Goal: Information Seeking & Learning: Learn about a topic

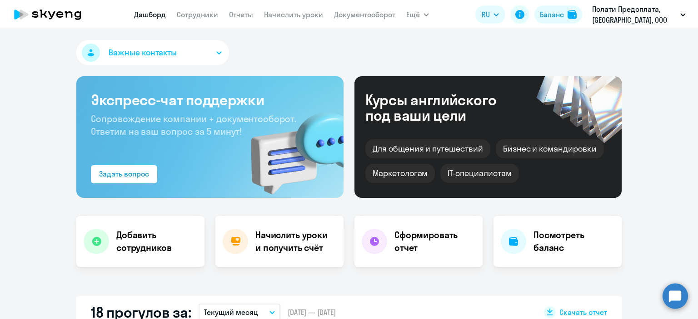
select select "30"
click at [194, 14] on link "Сотрудники" at bounding box center [197, 14] width 41 height 9
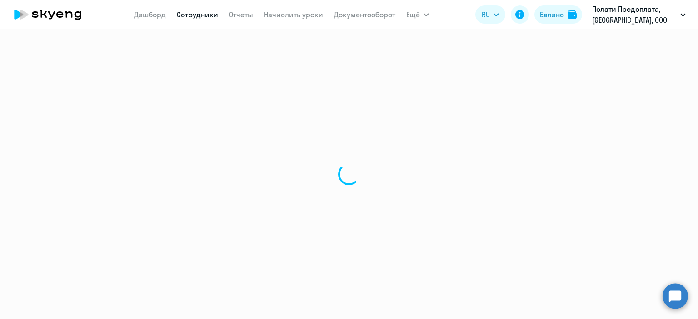
select select "30"
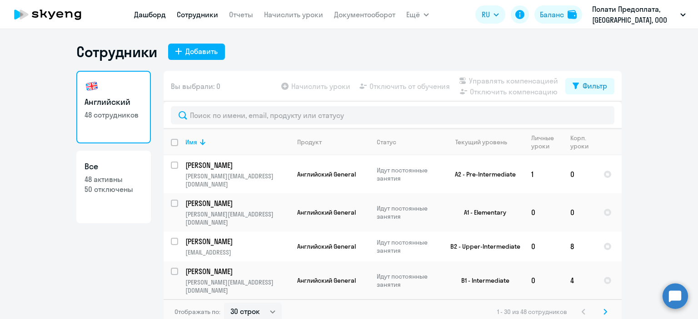
click at [151, 11] on link "Дашборд" at bounding box center [150, 14] width 32 height 9
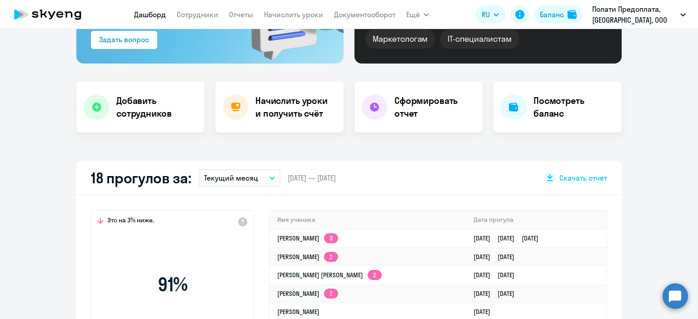
scroll to position [138, 0]
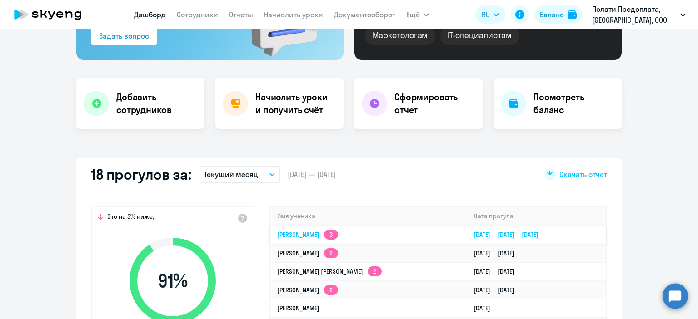
click at [311, 231] on link "Надежда Эдуардовна [STREET_ADDRESS]" at bounding box center [307, 235] width 61 height 8
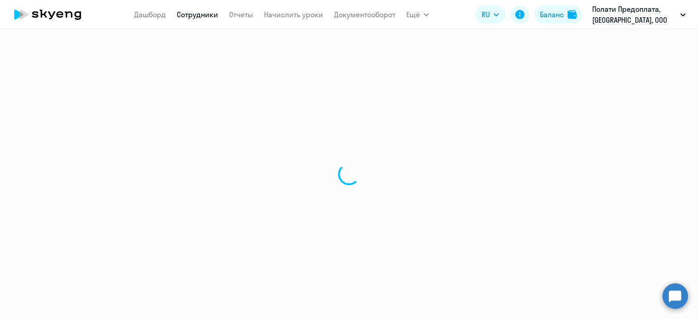
select select "english"
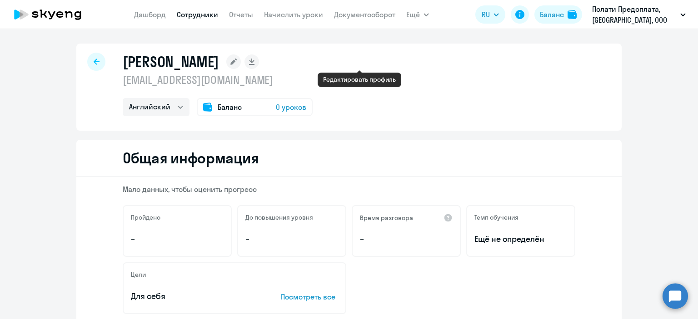
click at [237, 61] on icon at bounding box center [233, 62] width 6 height 6
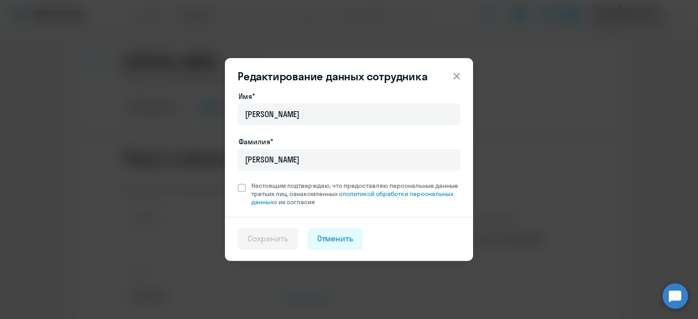
click at [457, 74] on icon at bounding box center [456, 76] width 11 height 11
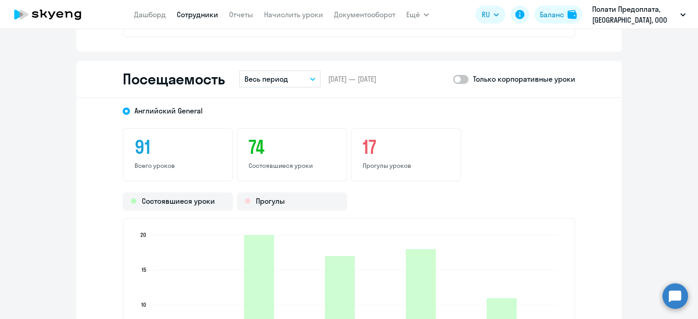
scroll to position [1132, 0]
click at [293, 76] on button "Весь период" at bounding box center [280, 78] width 82 height 17
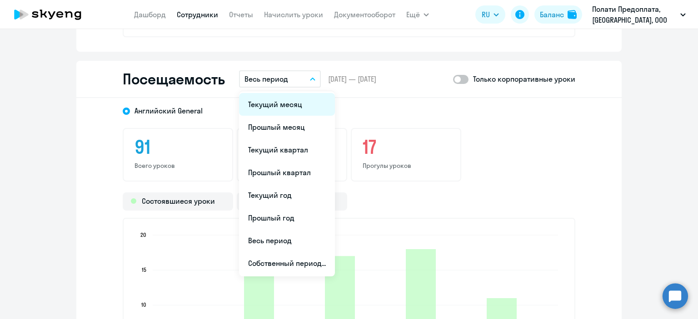
click at [277, 99] on li "Текущий месяц" at bounding box center [287, 104] width 96 height 23
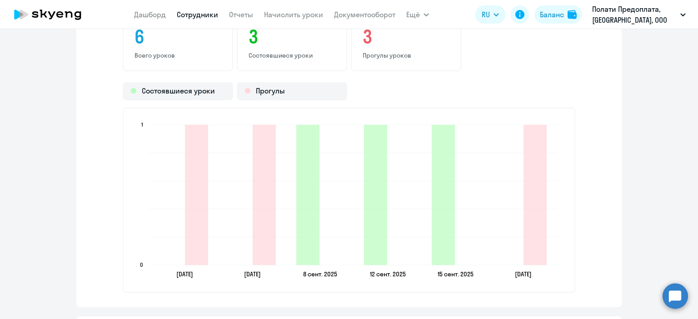
scroll to position [1243, 0]
